Goal: Navigation & Orientation: Find specific page/section

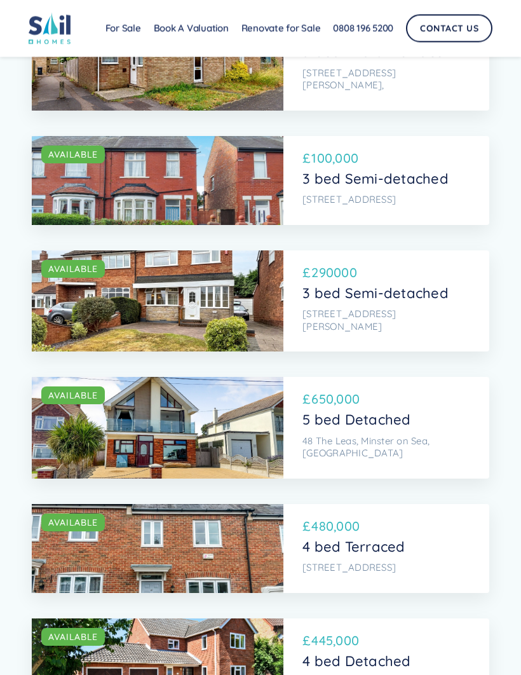
scroll to position [1094, 0]
click at [393, 308] on p "[STREET_ADDRESS][PERSON_NAME]" at bounding box center [385, 320] width 165 height 25
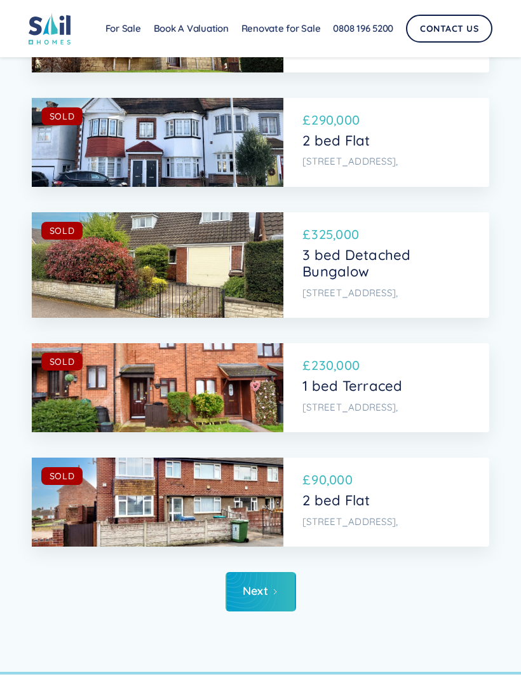
scroll to position [6917, 0]
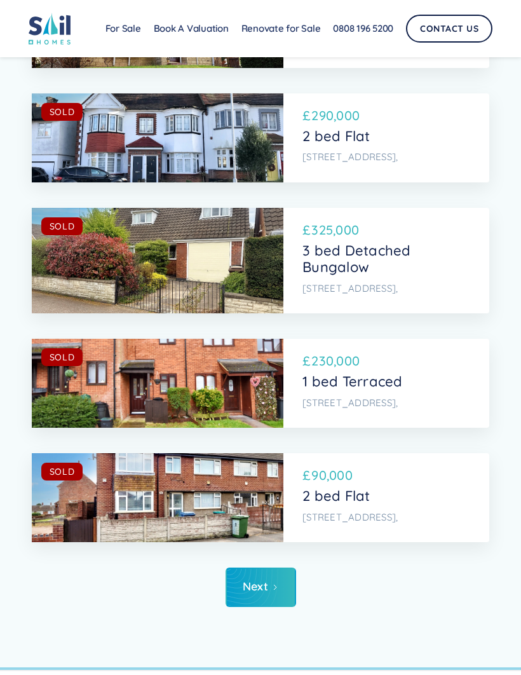
click at [273, 584] on icon "Next Page" at bounding box center [275, 588] width 8 height 8
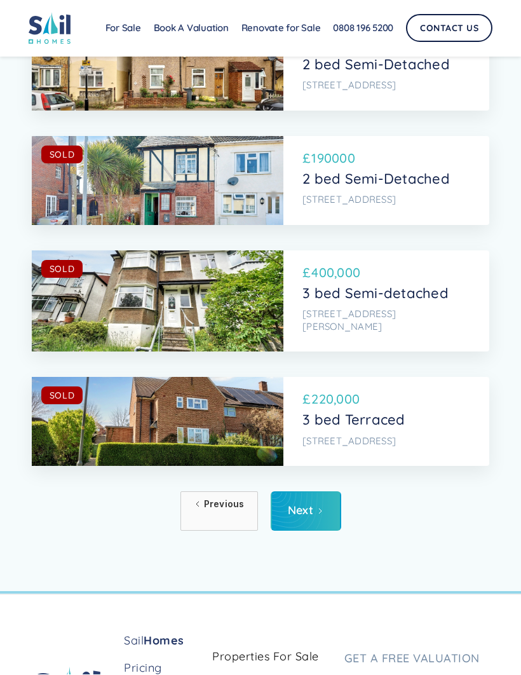
scroll to position [7011, 0]
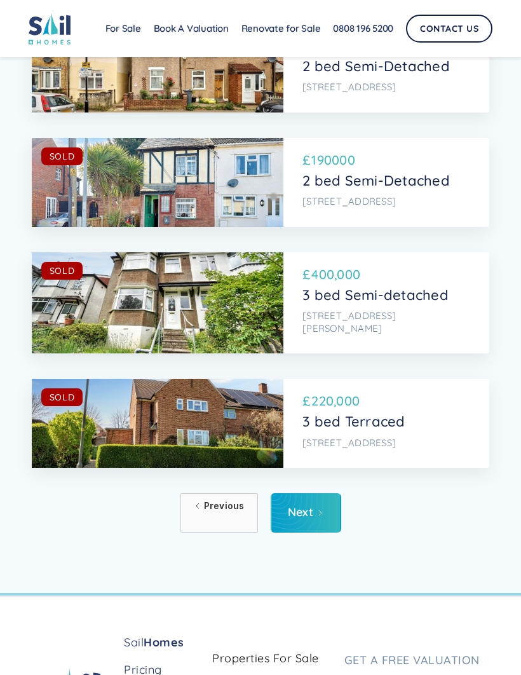
click at [326, 493] on link "Next" at bounding box center [306, 512] width 71 height 39
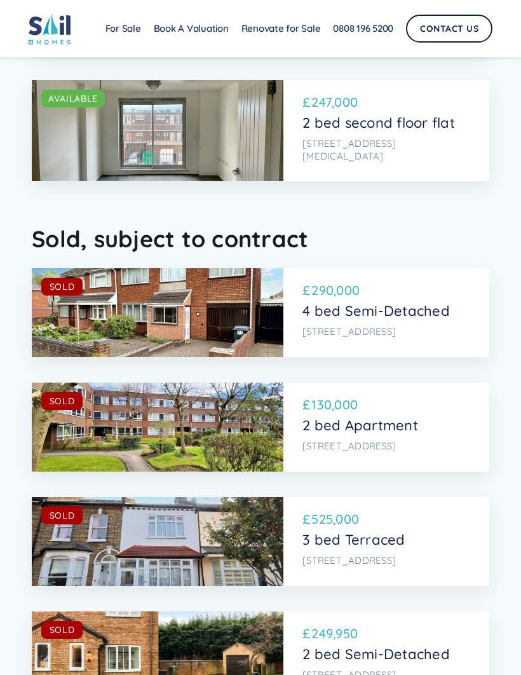
scroll to position [6158, 0]
